Goal: Entertainment & Leisure: Consume media (video, audio)

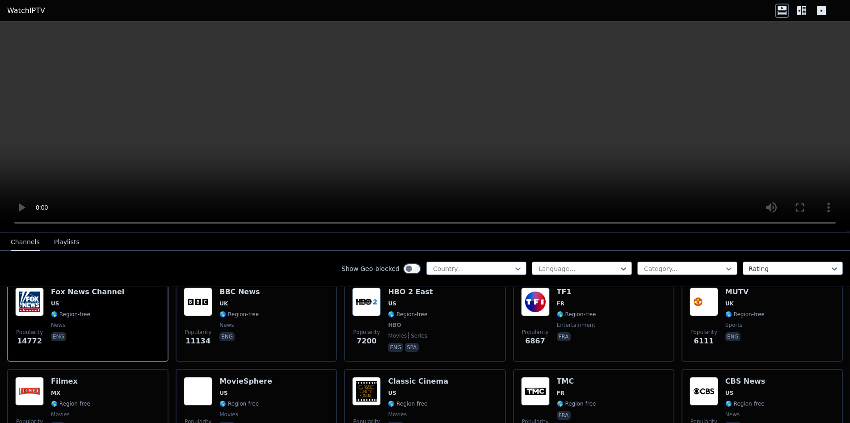
scroll to position [56, 0]
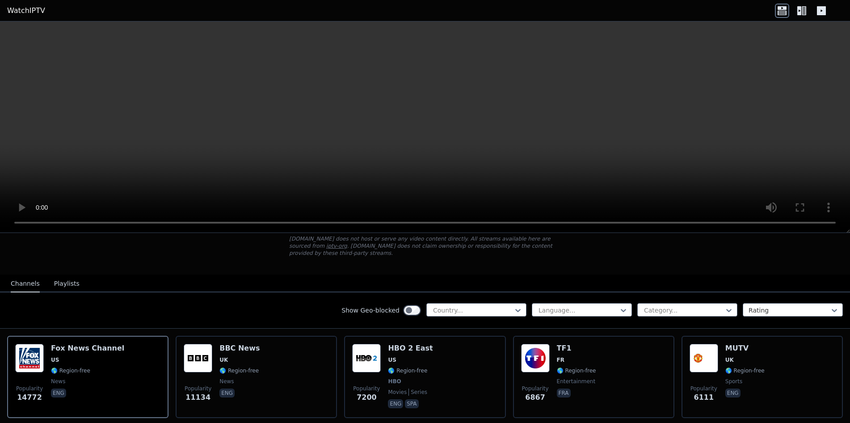
click at [62, 276] on button "Playlists" at bounding box center [66, 283] width 25 height 17
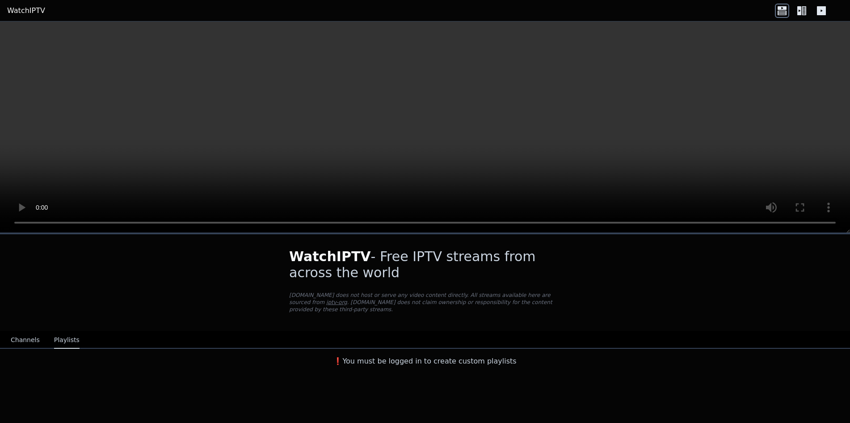
scroll to position [0, 0]
click at [17, 332] on button "Channels" at bounding box center [25, 340] width 29 height 17
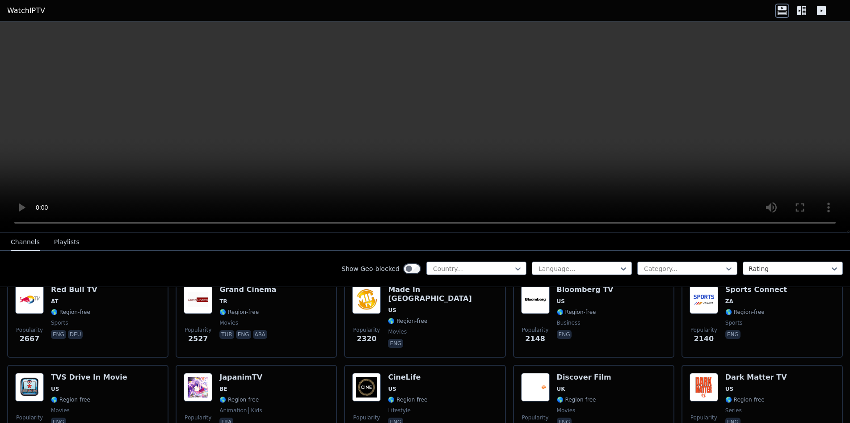
scroll to position [394, 0]
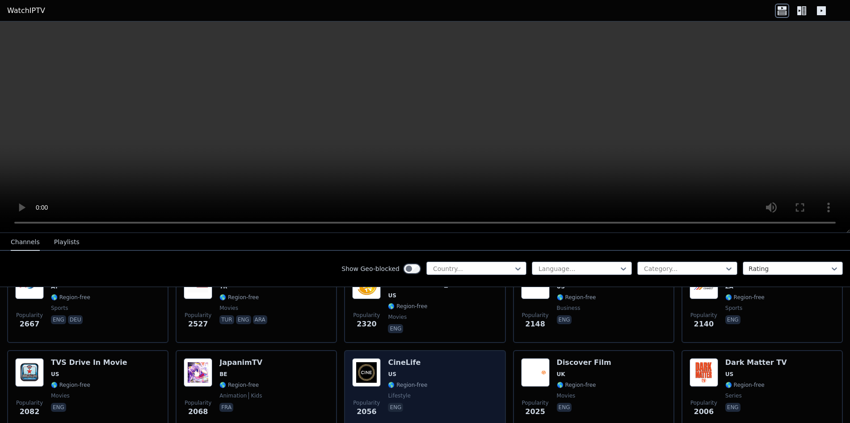
click at [394, 360] on div "CineLife US 🌎 Region-free lifestyle eng" at bounding box center [407, 390] width 39 height 64
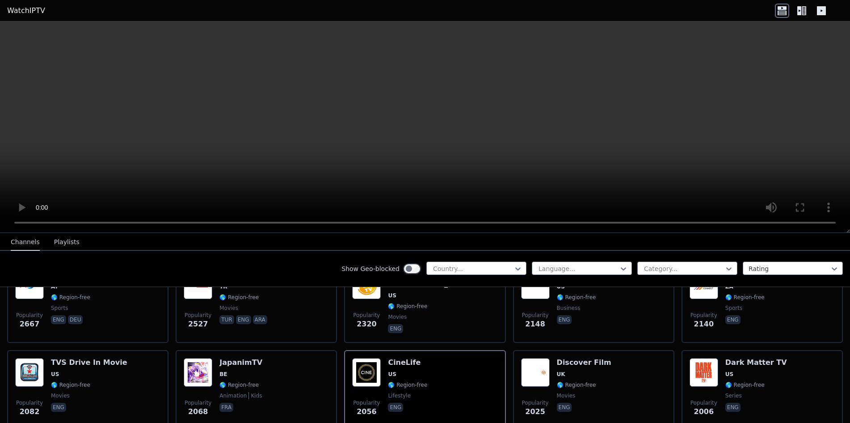
click at [800, 10] on icon at bounding box center [800, 10] width 4 height 9
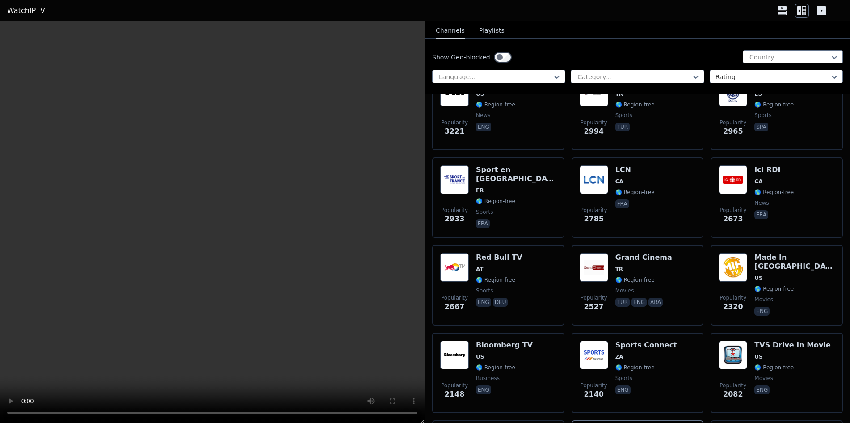
click at [821, 13] on icon at bounding box center [821, 10] width 9 height 9
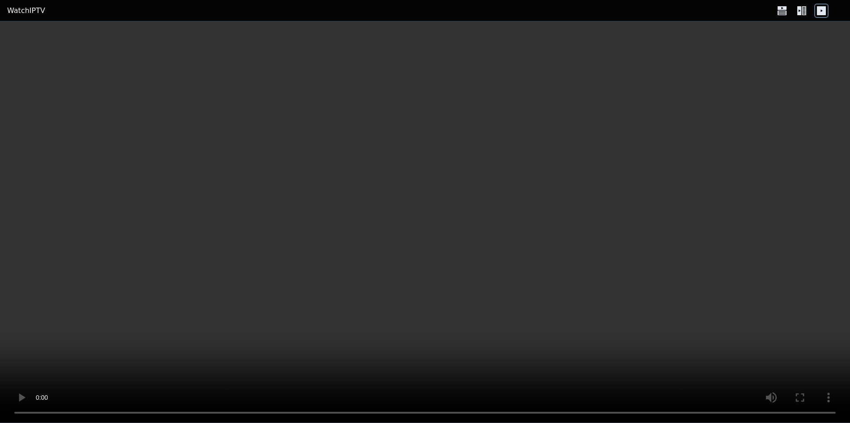
click at [821, 13] on icon at bounding box center [821, 10] width 9 height 9
click at [805, 13] on icon at bounding box center [804, 10] width 4 height 9
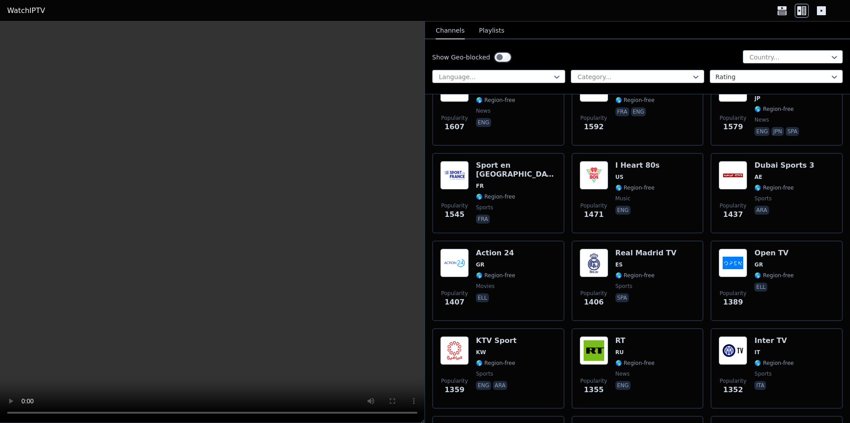
scroll to position [1239, 0]
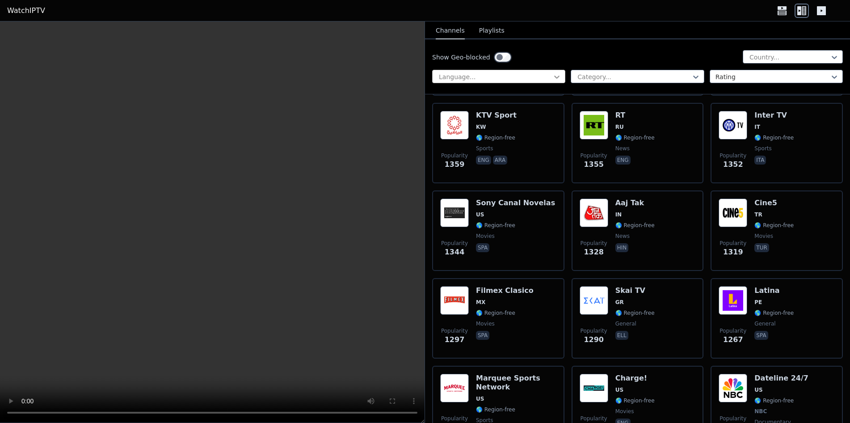
click at [558, 75] on icon at bounding box center [557, 76] width 9 height 9
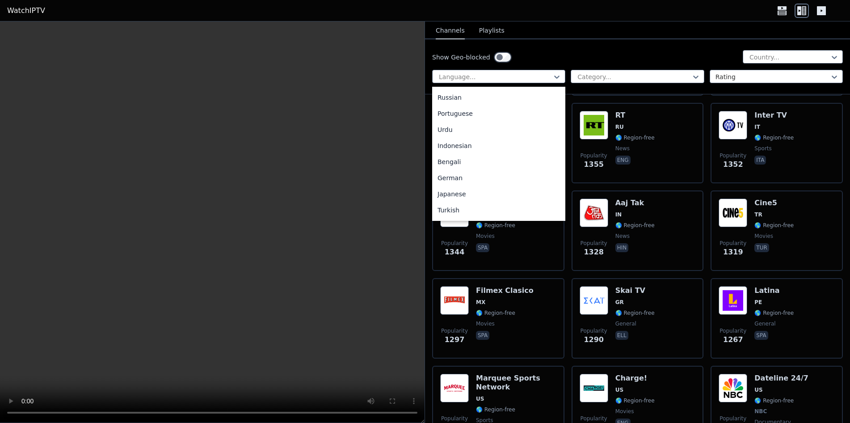
scroll to position [0, 0]
click at [462, 132] on div "English" at bounding box center [498, 129] width 133 height 16
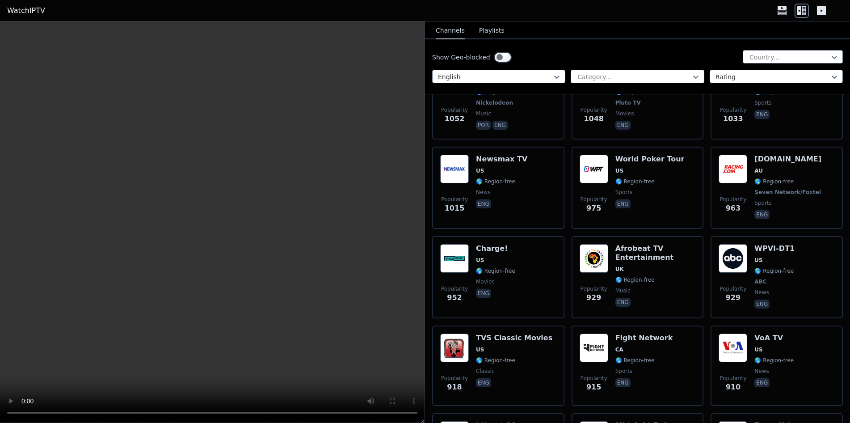
scroll to position [1127, 0]
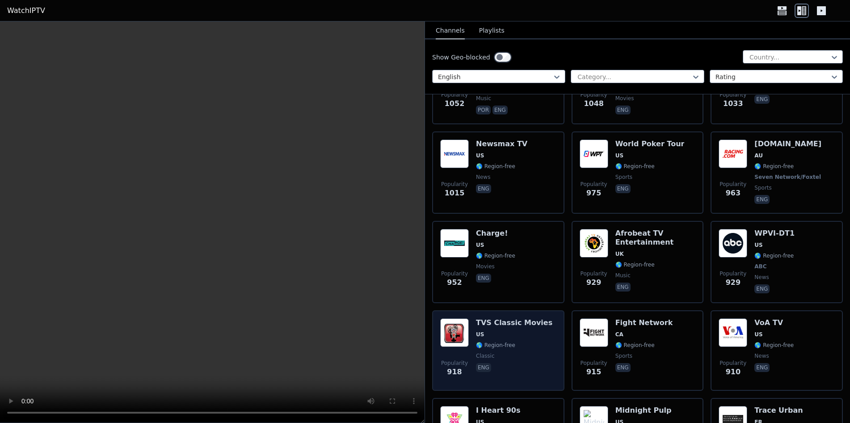
click at [511, 318] on h6 "TVS Classic Movies" at bounding box center [514, 322] width 76 height 9
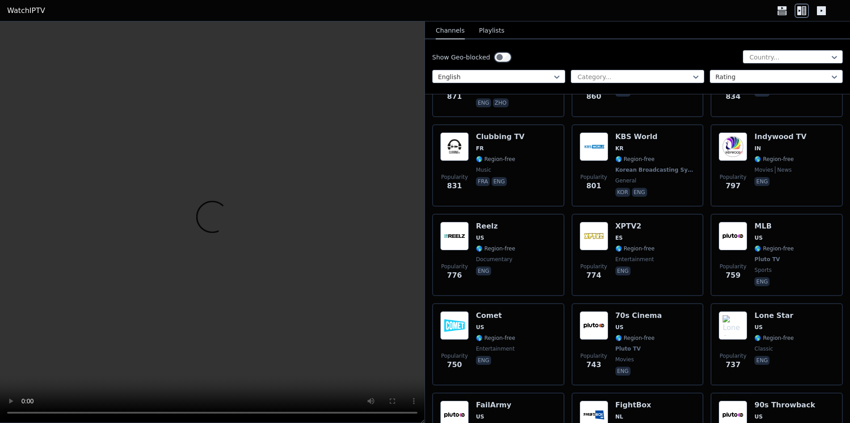
scroll to position [1634, 0]
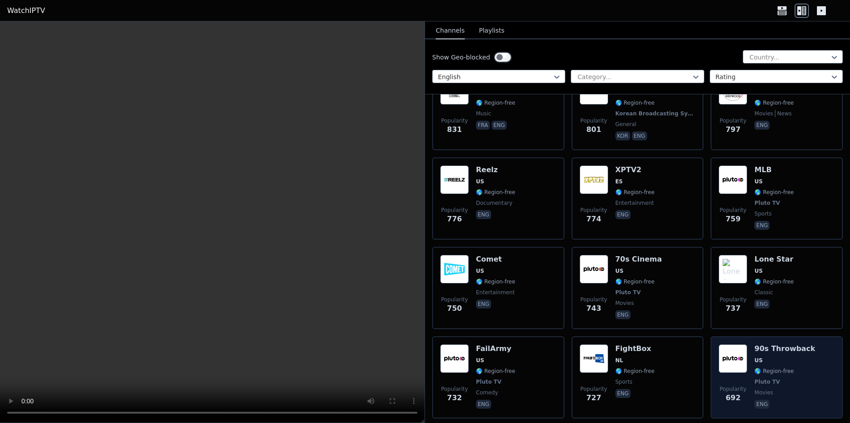
click at [771, 344] on h6 "90s Throwback" at bounding box center [785, 348] width 61 height 9
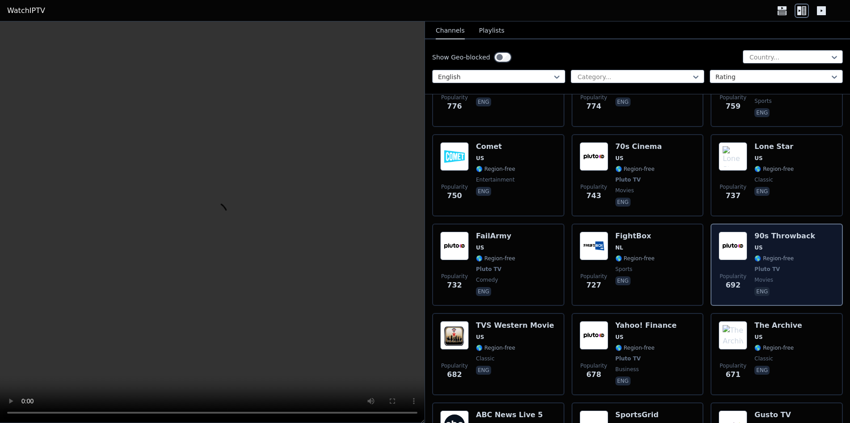
scroll to position [1859, 0]
